Goal: Task Accomplishment & Management: Manage account settings

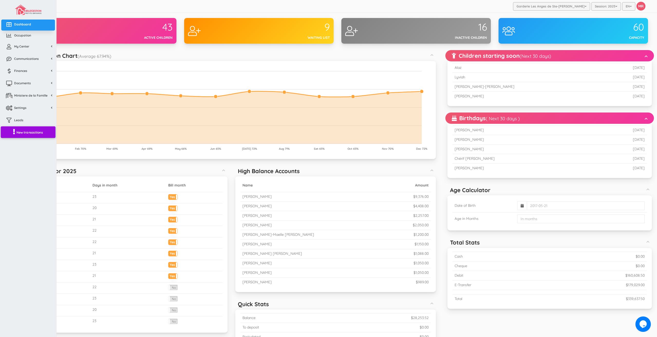
click at [42, 135] on link "New transactions" at bounding box center [28, 132] width 55 height 12
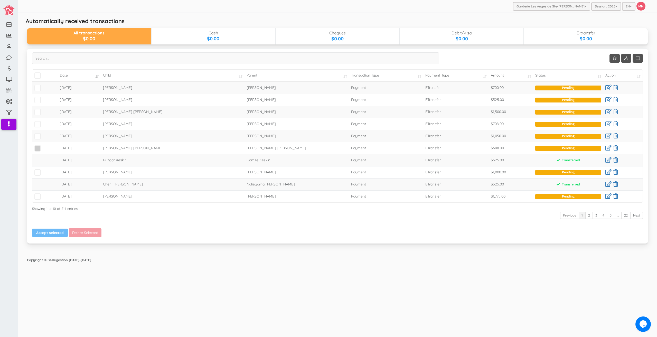
click at [37, 147] on span at bounding box center [37, 148] width 6 height 6
click at [43, 146] on input "checkbox" at bounding box center [43, 146] width 0 height 0
click at [38, 135] on span at bounding box center [37, 136] width 6 height 6
click at [43, 134] on input "checkbox" at bounding box center [43, 134] width 0 height 0
click at [39, 123] on span at bounding box center [37, 124] width 6 height 6
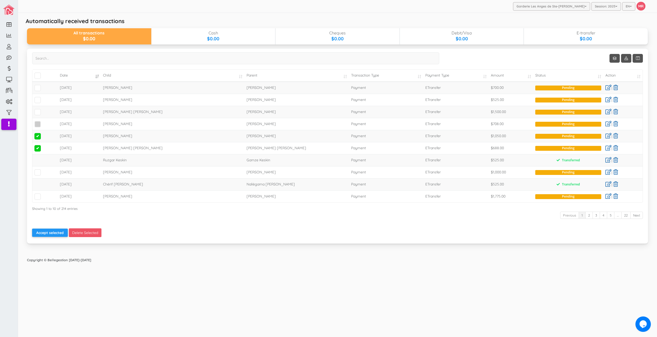
click at [43, 122] on input "checkbox" at bounding box center [43, 122] width 0 height 0
click at [39, 113] on span at bounding box center [37, 112] width 6 height 6
click at [43, 110] on input "checkbox" at bounding box center [43, 110] width 0 height 0
click at [39, 102] on span at bounding box center [37, 100] width 6 height 6
click at [43, 98] on input "checkbox" at bounding box center [43, 98] width 0 height 0
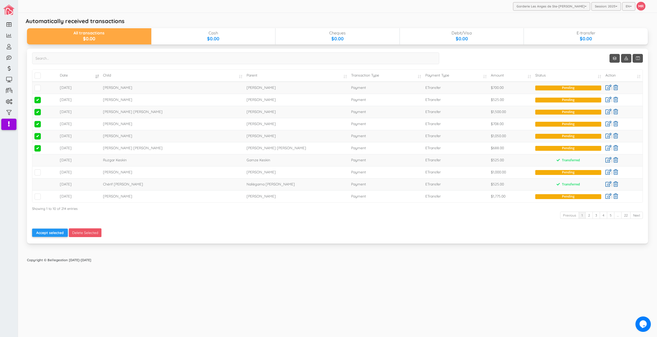
click at [39, 83] on td at bounding box center [44, 88] width 25 height 12
click at [35, 87] on span at bounding box center [37, 88] width 6 height 6
click at [43, 86] on input "checkbox" at bounding box center [43, 86] width 0 height 0
click at [607, 112] on link at bounding box center [608, 111] width 6 height 5
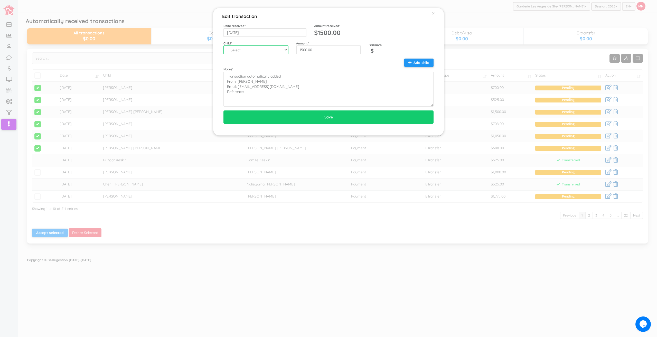
click at [259, 51] on select "--Select-- Aaliyah-Rose Fievre-Rene Alaz Keskin Alianna-Jo Quintal Alice Pellet…" at bounding box center [255, 49] width 65 height 9
click at [223, 45] on select "--Select-- Aaliyah-Rose Fievre-Rene Alaz Keskin Alianna-Jo Quintal Alice Pellet…" at bounding box center [255, 49] width 65 height 9
click at [259, 51] on select "--Select-- Aaliyah-Rose Fievre-Rene Alaz Keskin Alianna-Jo Quintal Alice Pellet…" at bounding box center [255, 49] width 65 height 9
select select "1195"
click at [223, 45] on select "--Select-- Aaliyah-Rose Fievre-Rene Alaz Keskin Alianna-Jo Quintal Alice Pellet…" at bounding box center [255, 49] width 65 height 9
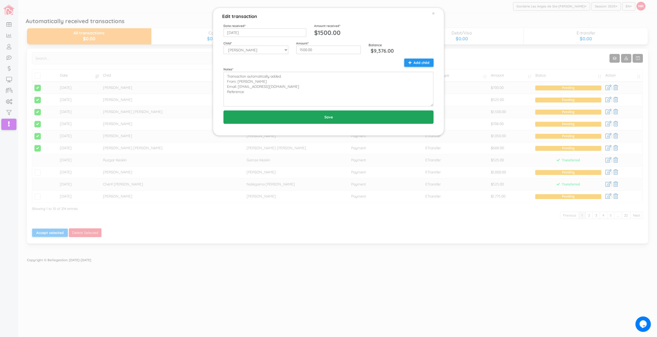
click at [308, 122] on input "Save" at bounding box center [328, 116] width 210 height 13
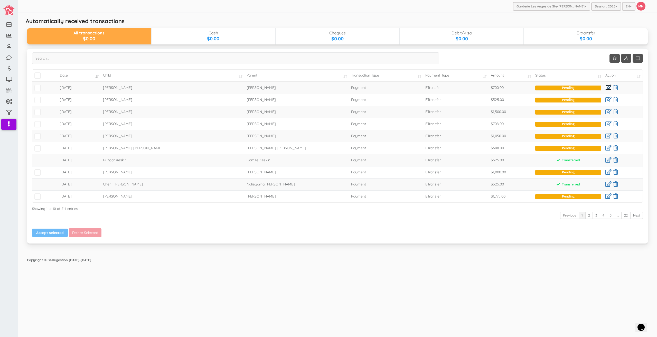
click at [607, 89] on link at bounding box center [608, 87] width 6 height 5
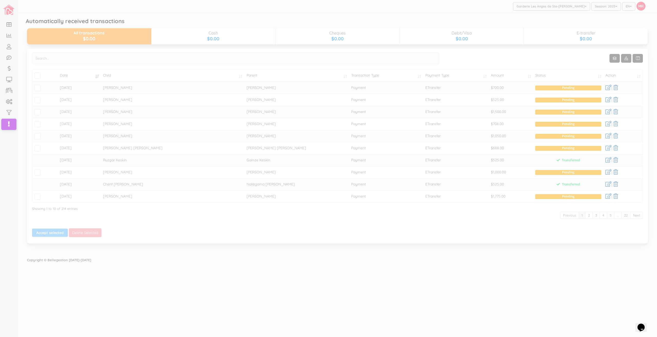
click at [415, 131] on div at bounding box center [328, 168] width 657 height 337
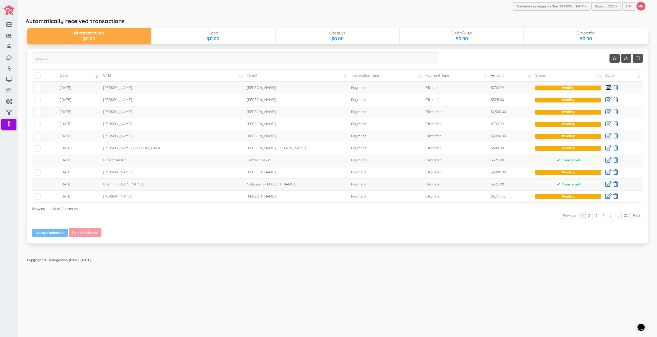
click at [608, 85] on link at bounding box center [608, 87] width 6 height 5
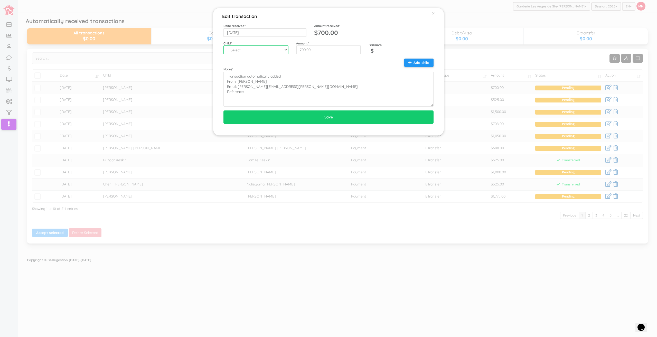
click at [261, 49] on select "--Select-- Aaliyah-Rose Fievre-Rene Alaz Keskin Alianna-Jo Quintal Alice Pellet…" at bounding box center [255, 49] width 65 height 9
select select "1280"
click at [223, 45] on select "--Select-- Aaliyah-Rose Fievre-Rene Alaz Keskin Alianna-Jo Quintal Alice Pellet…" at bounding box center [255, 49] width 65 height 9
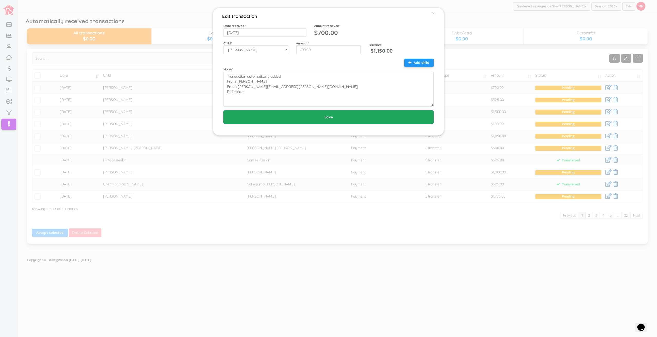
click at [331, 122] on input "Save" at bounding box center [328, 116] width 210 height 13
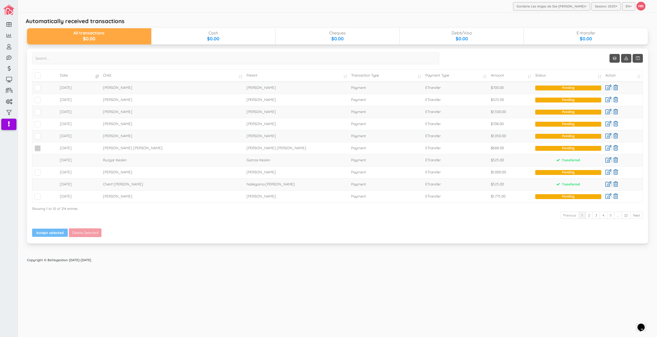
click at [39, 147] on span at bounding box center [37, 148] width 6 height 6
click at [43, 146] on input "checkbox" at bounding box center [43, 146] width 0 height 0
click at [39, 128] on td at bounding box center [44, 124] width 25 height 12
click at [39, 134] on span at bounding box center [37, 136] width 6 height 6
click at [43, 134] on input "checkbox" at bounding box center [43, 134] width 0 height 0
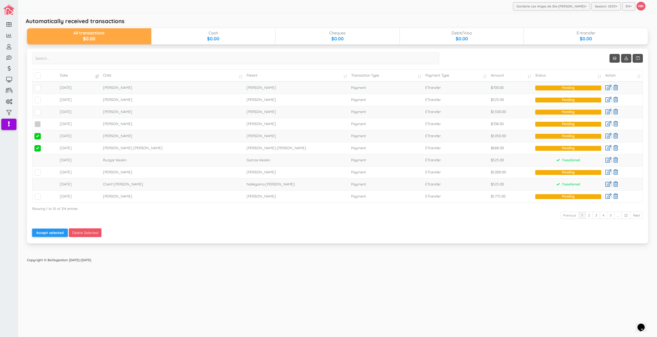
click at [39, 126] on span at bounding box center [37, 124] width 6 height 6
click at [43, 122] on input "checkbox" at bounding box center [43, 122] width 0 height 0
click at [38, 113] on span at bounding box center [37, 112] width 6 height 6
click at [43, 110] on input "checkbox" at bounding box center [43, 110] width 0 height 0
click at [37, 102] on span at bounding box center [37, 100] width 6 height 6
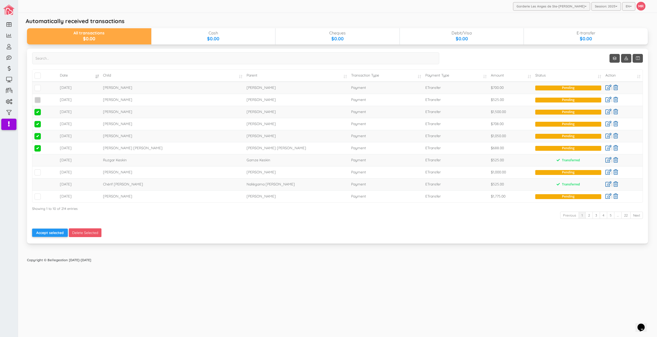
click at [43, 98] on input "checkbox" at bounding box center [43, 98] width 0 height 0
click at [37, 89] on span at bounding box center [37, 88] width 6 height 6
click at [43, 86] on input "checkbox" at bounding box center [43, 86] width 0 height 0
click at [51, 231] on button "Accept selected" at bounding box center [50, 233] width 36 height 8
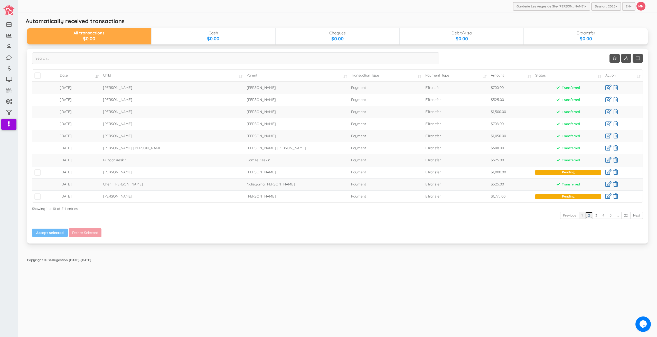
click at [588, 215] on link "2" at bounding box center [588, 215] width 7 height 7
click at [581, 216] on link "1" at bounding box center [582, 215] width 7 height 7
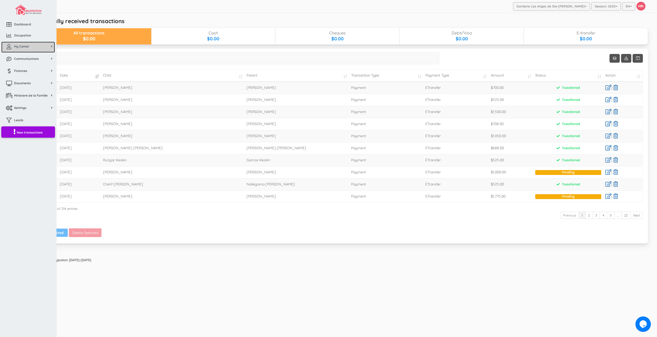
click at [8, 45] on icon at bounding box center [9, 46] width 10 height 5
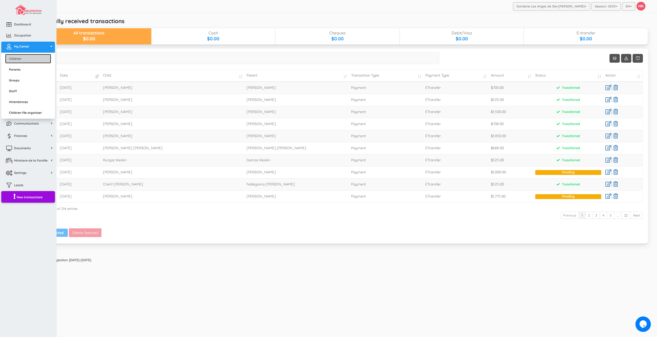
click at [25, 59] on link "Children" at bounding box center [28, 59] width 46 height 10
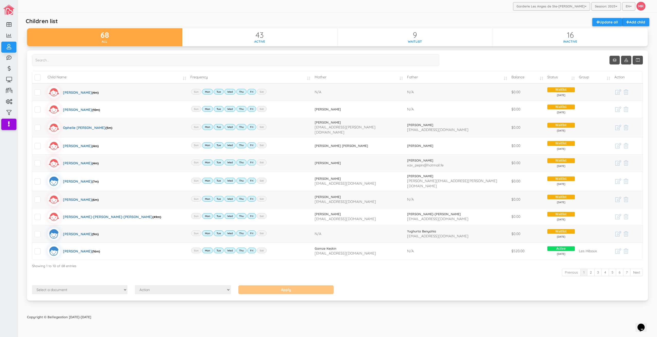
click at [463, 18] on div "Children list Add child Update all" at bounding box center [337, 23] width 629 height 10
